Goal: Task Accomplishment & Management: Use online tool/utility

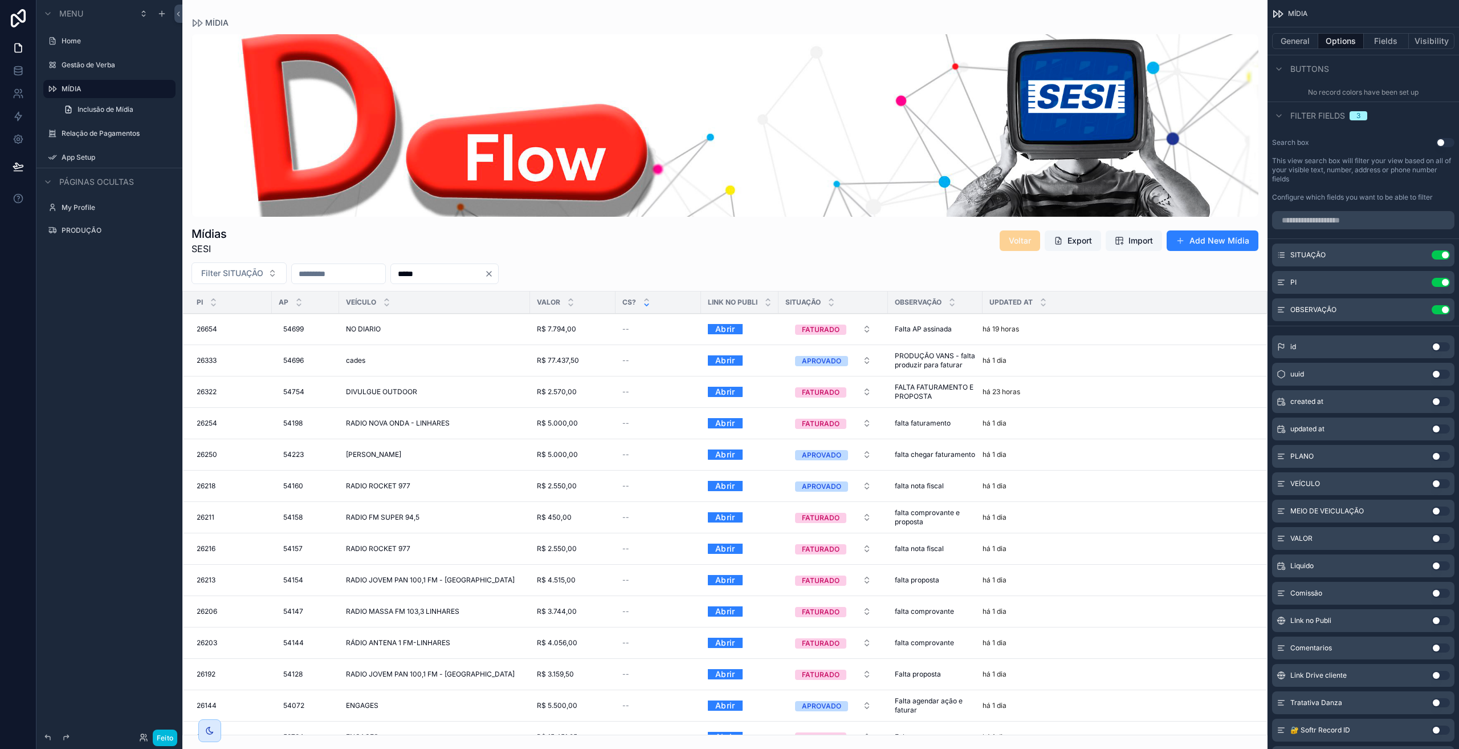
click at [17, 28] on link at bounding box center [18, 18] width 36 height 36
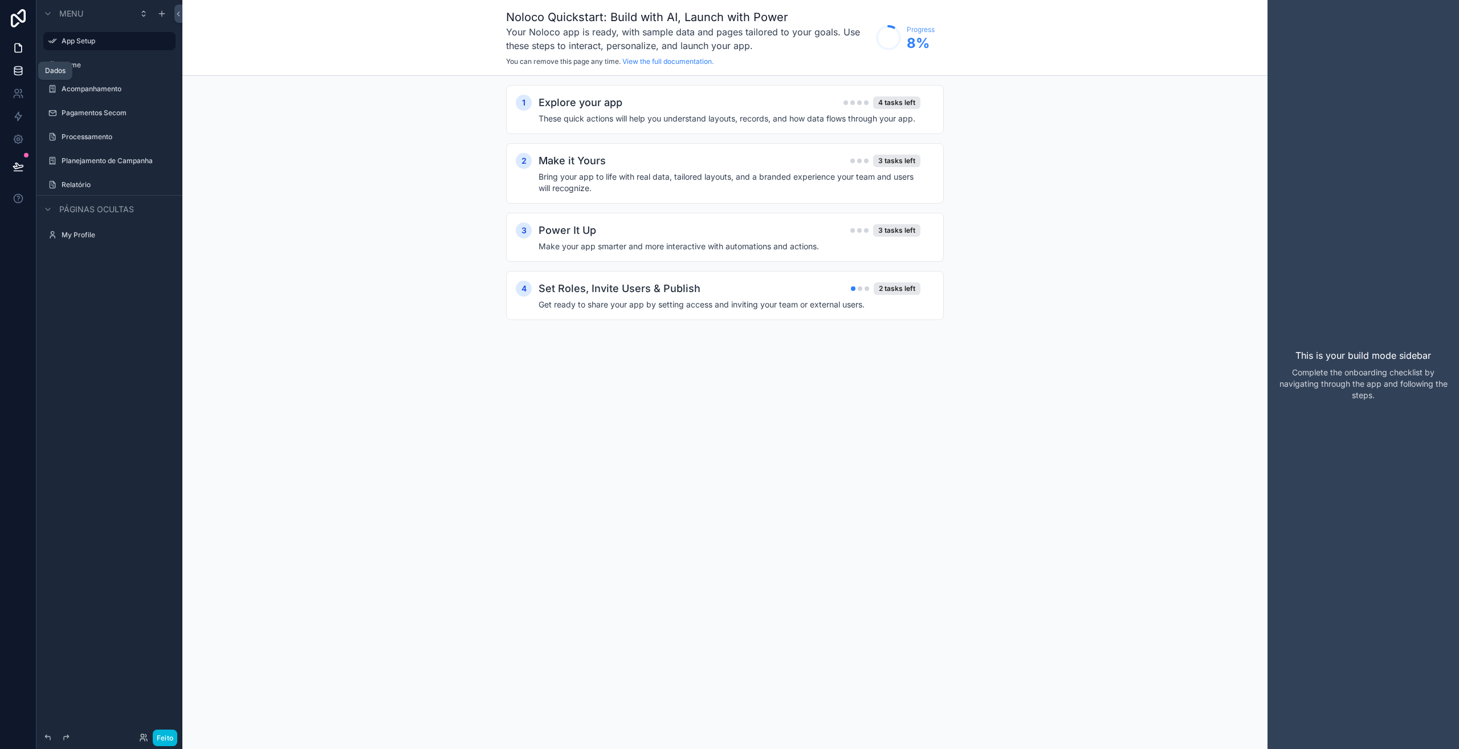
click at [22, 74] on icon at bounding box center [17, 73] width 7 height 5
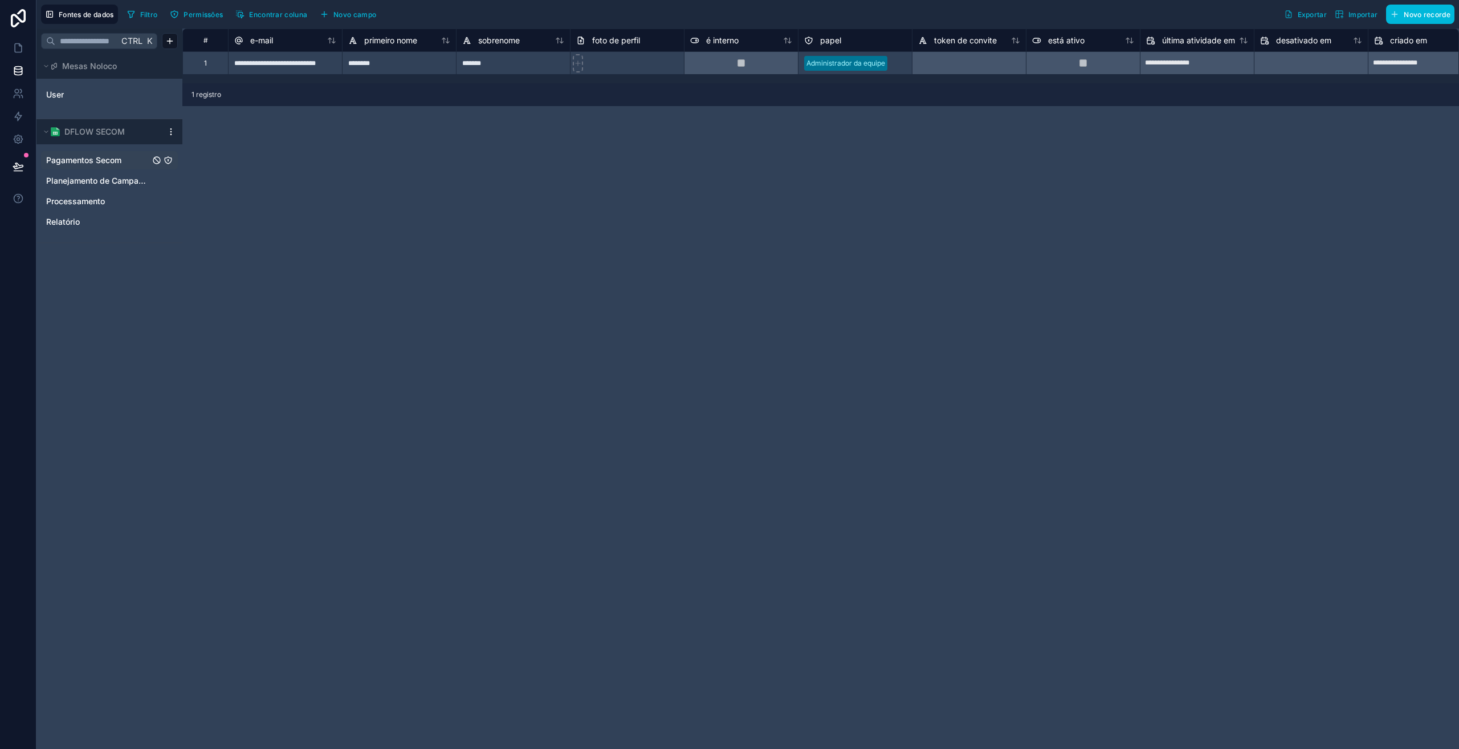
click at [78, 158] on span "Pagamentos Secom" at bounding box center [83, 159] width 75 height 11
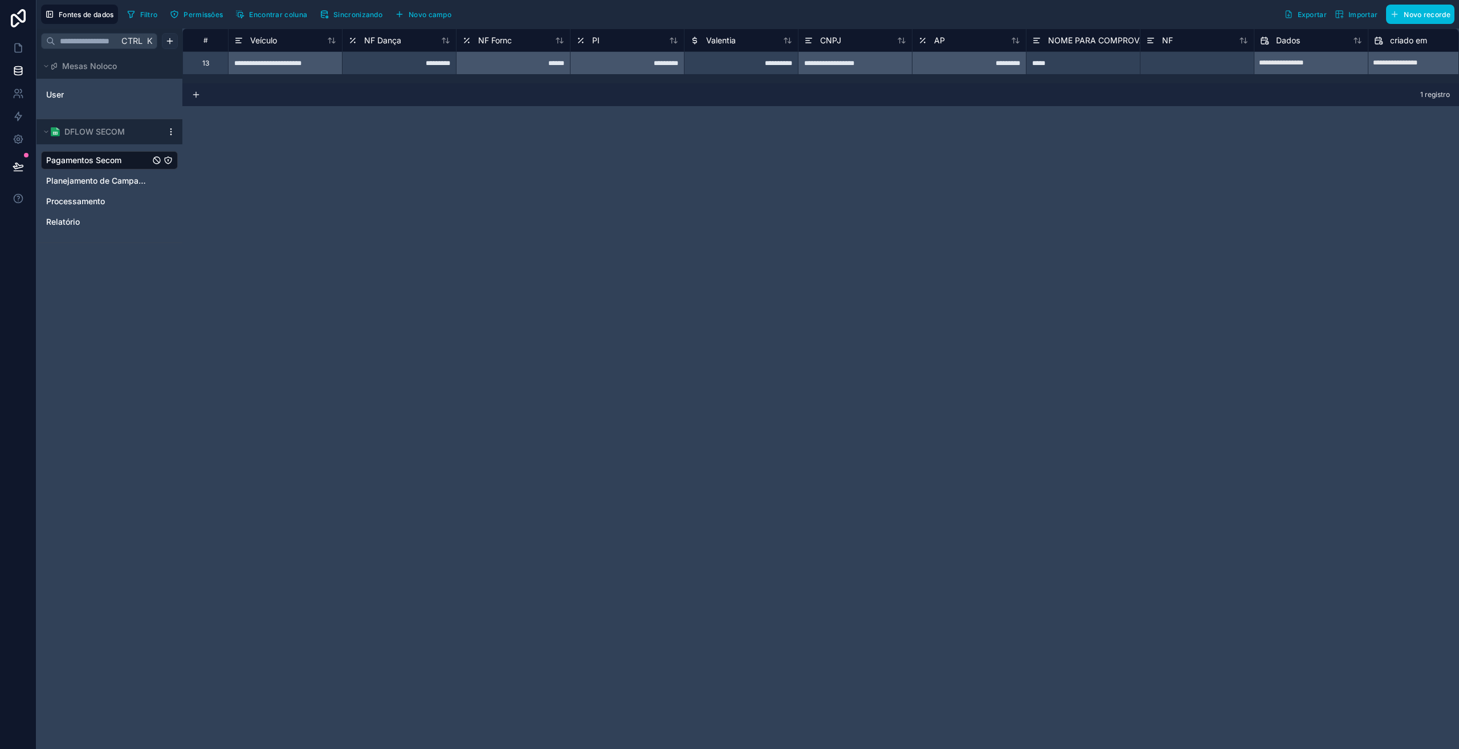
click at [166, 37] on html "**********" at bounding box center [729, 374] width 1459 height 749
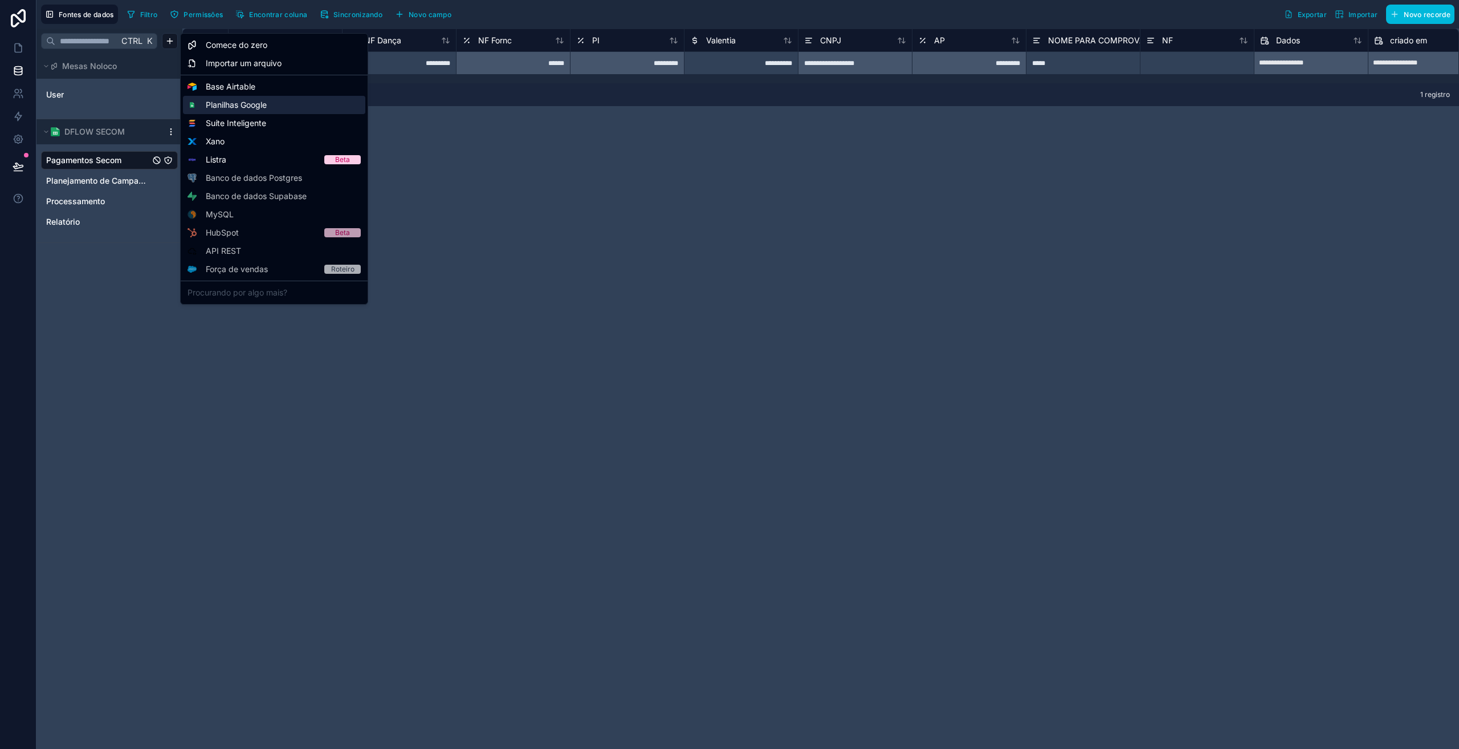
click at [220, 101] on font "Planilhas Google" at bounding box center [236, 105] width 61 height 10
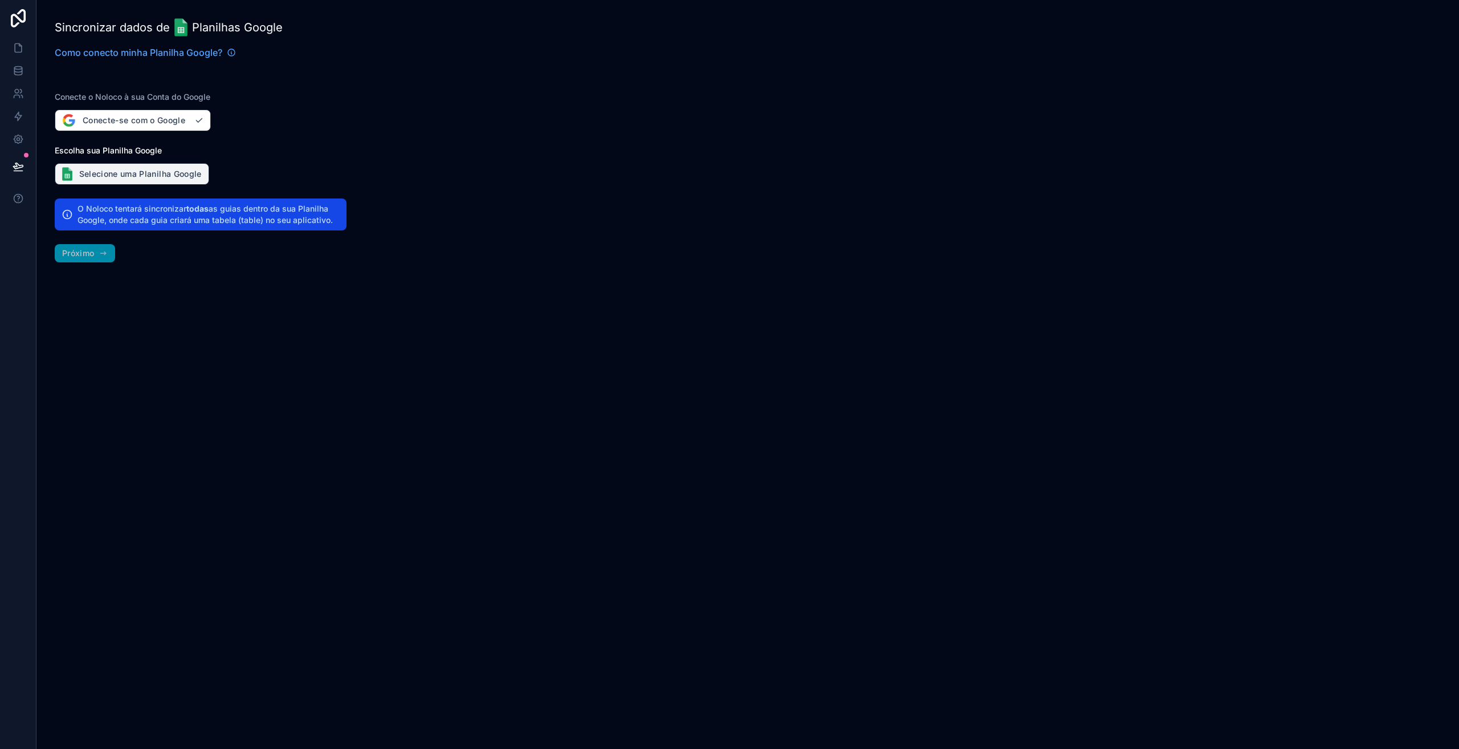
click at [139, 176] on font "Selecione uma Planilha Google" at bounding box center [140, 174] width 123 height 10
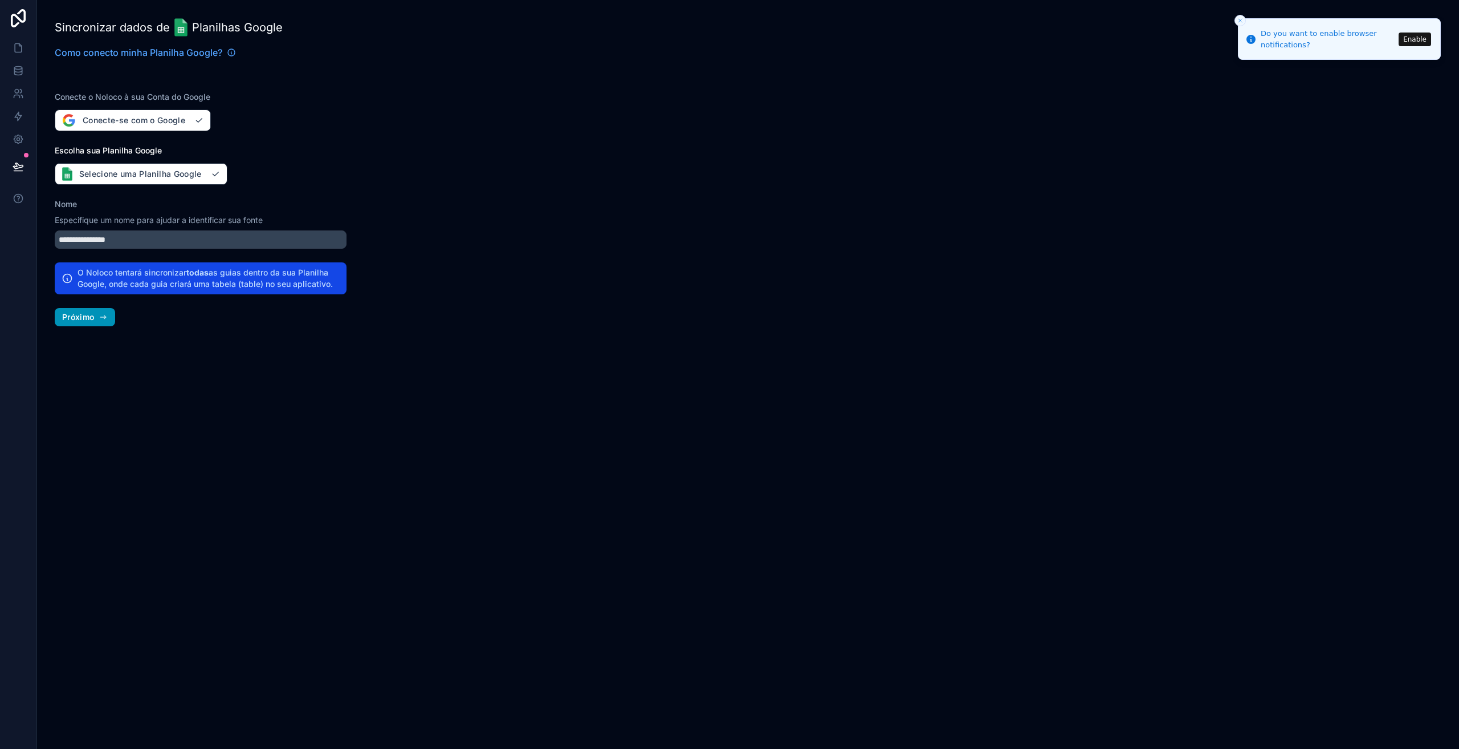
click at [75, 318] on font "Próximo" at bounding box center [78, 317] width 32 height 10
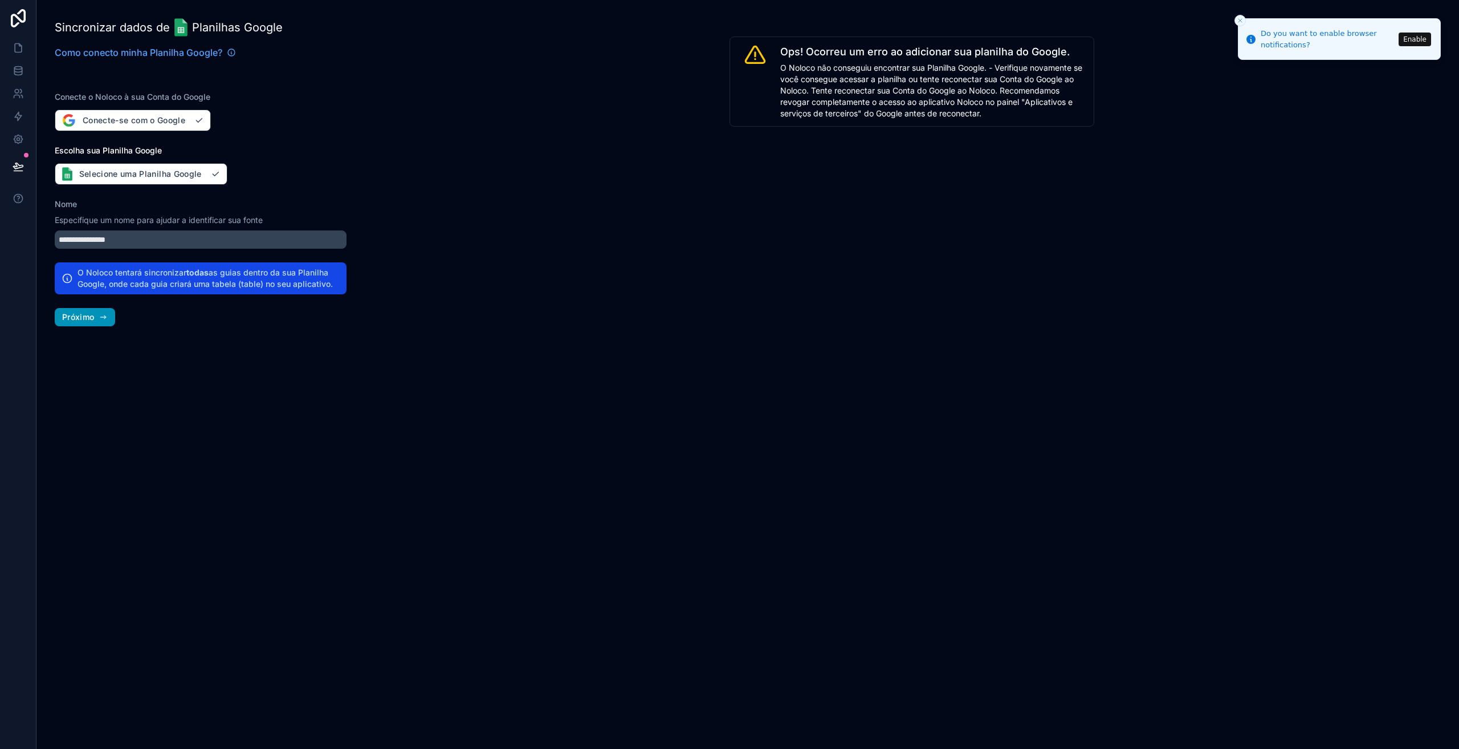
click at [91, 315] on font "Próximo" at bounding box center [78, 317] width 32 height 10
drag, startPoint x: 790, startPoint y: 79, endPoint x: 1022, endPoint y: 82, distance: 231.5
click at [1022, 82] on font "O Noloco não conseguiu encontrar sua Planilha Google. - Verifique novamente se …" at bounding box center [931, 90] width 302 height 55
click at [818, 95] on span "O Noloco não conseguiu encontrar sua Planilha Google. - Verifique novamente se …" at bounding box center [933, 90] width 307 height 57
click at [174, 172] on font "Selecione uma Planilha Google" at bounding box center [140, 174] width 123 height 10
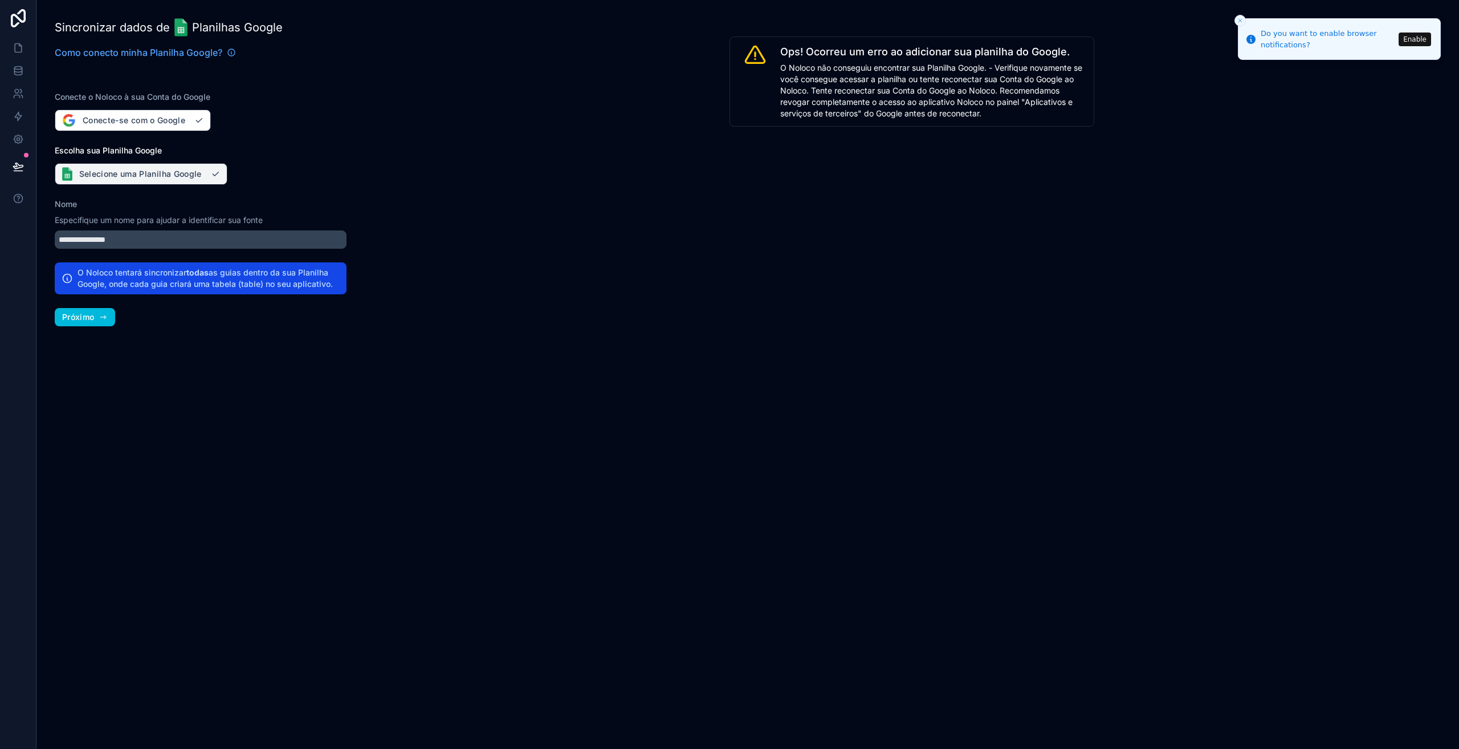
click at [120, 176] on font "Selecione uma Planilha Google" at bounding box center [140, 174] width 123 height 10
type input "**********"
click at [96, 319] on button "Próximo" at bounding box center [85, 317] width 60 height 18
click at [90, 316] on font "Próximo" at bounding box center [78, 317] width 32 height 10
click at [99, 315] on icon "button" at bounding box center [103, 316] width 9 height 9
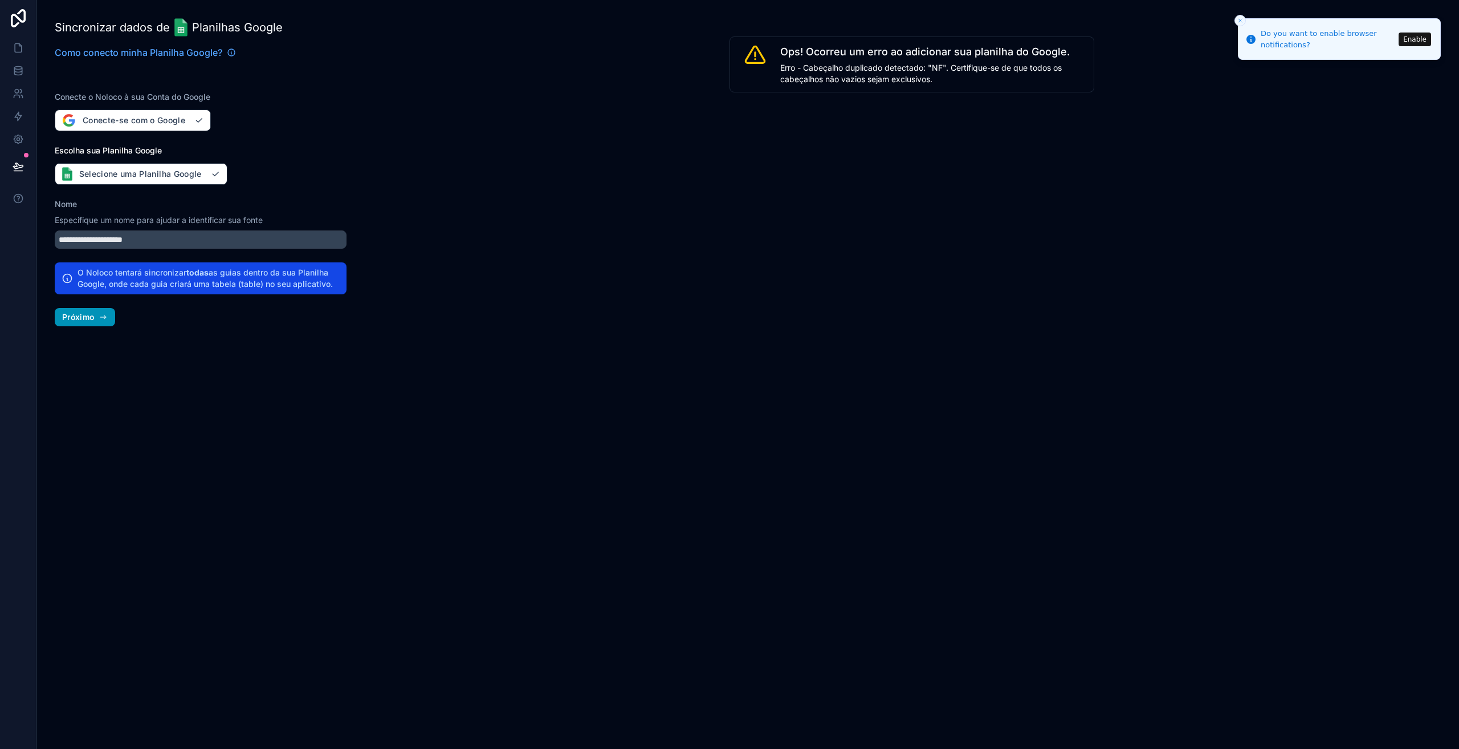
click at [80, 320] on font "Próximo" at bounding box center [78, 317] width 32 height 10
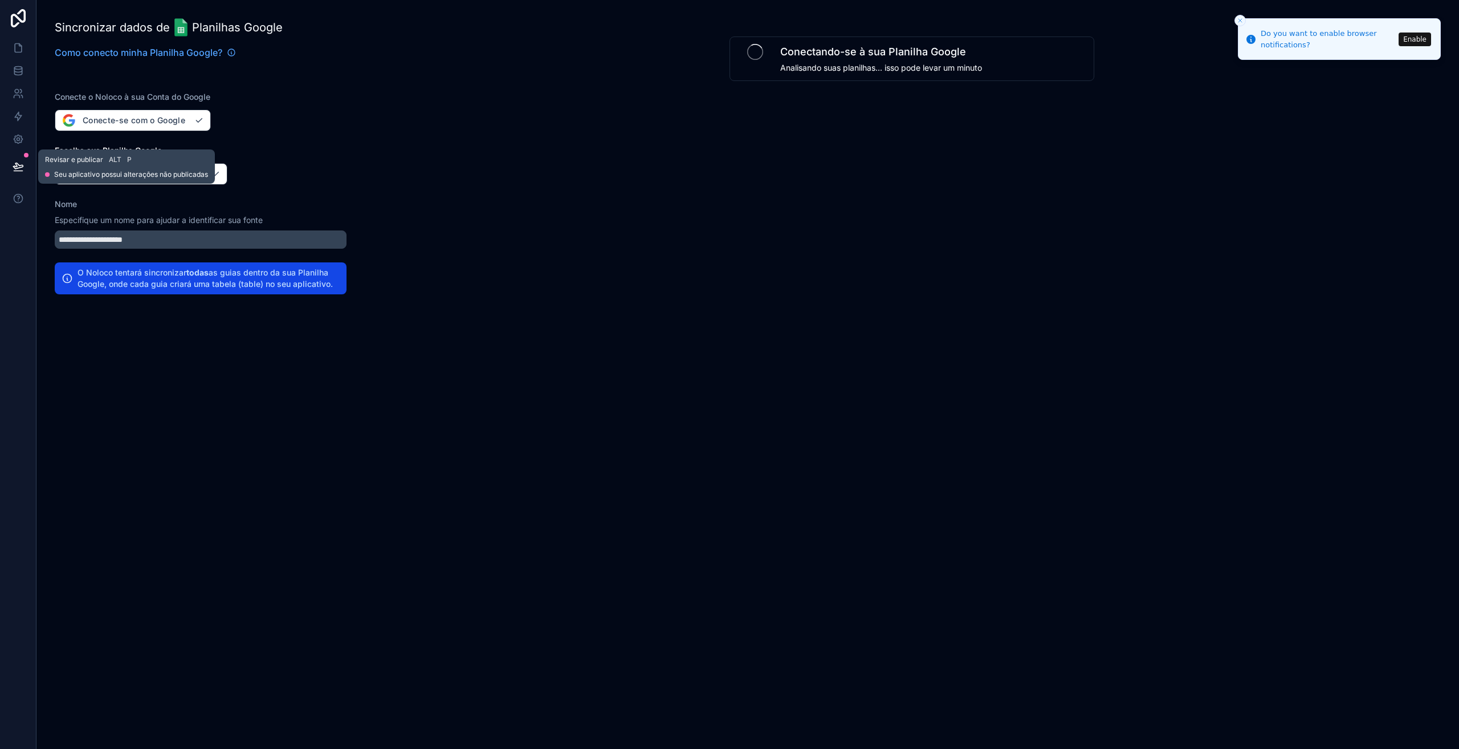
click at [16, 173] on button at bounding box center [18, 167] width 25 height 32
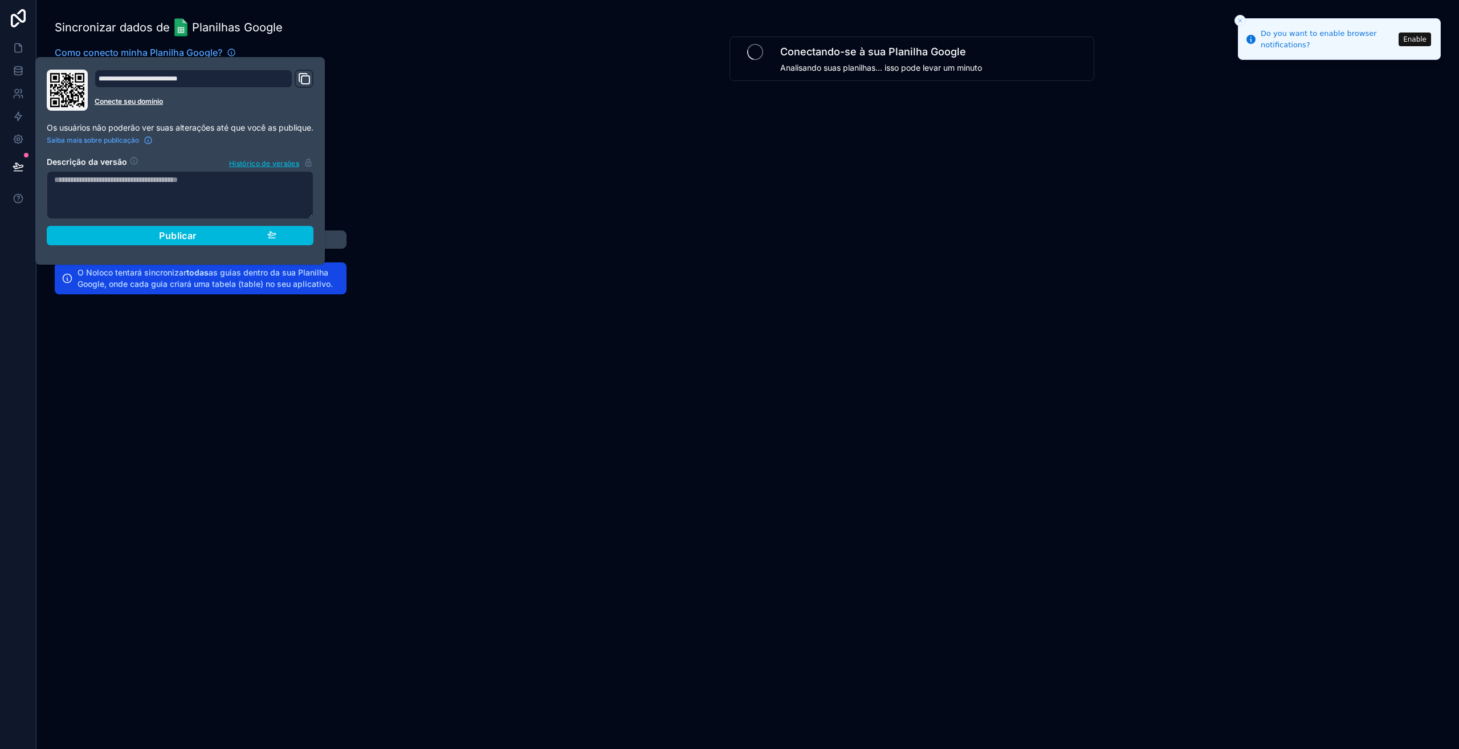
click at [528, 185] on div "Conectando-se à sua Planilha Google Analisando suas planilhas... isso pode leva…" at bounding box center [912, 374] width 1095 height 749
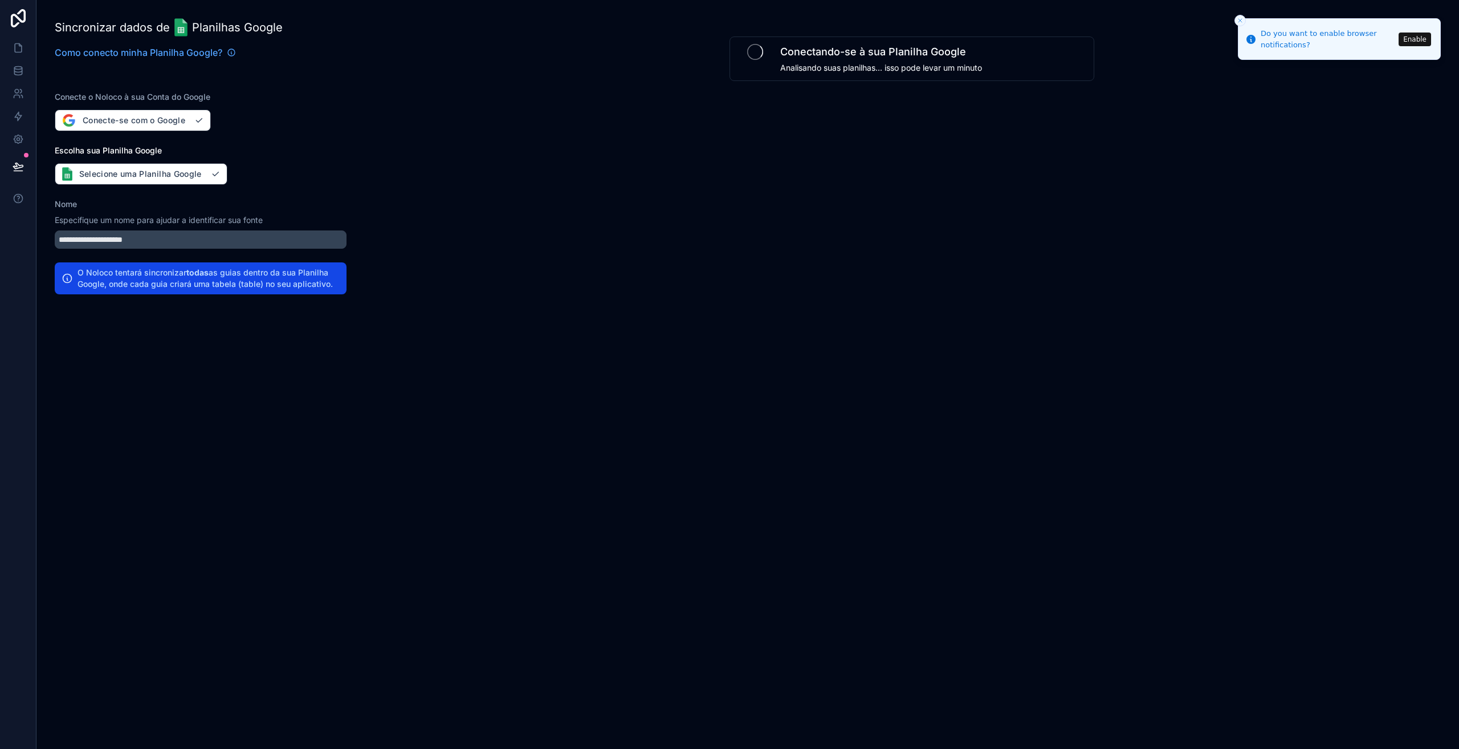
click at [1240, 21] on icon "Close toast" at bounding box center [1240, 20] width 7 height 7
